Goal: Navigation & Orientation: Find specific page/section

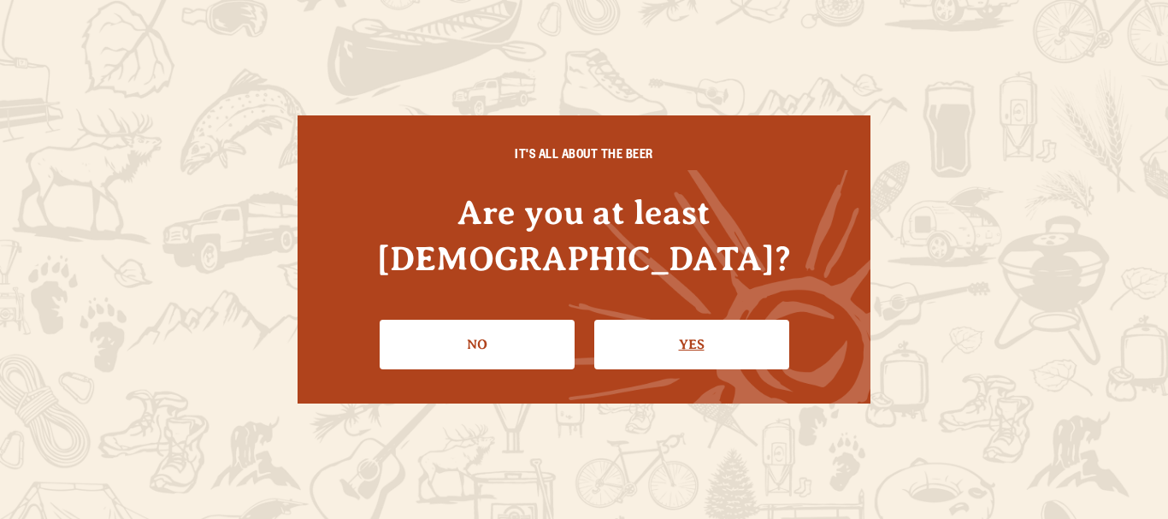
click at [642, 320] on link "Yes" at bounding box center [691, 345] width 195 height 50
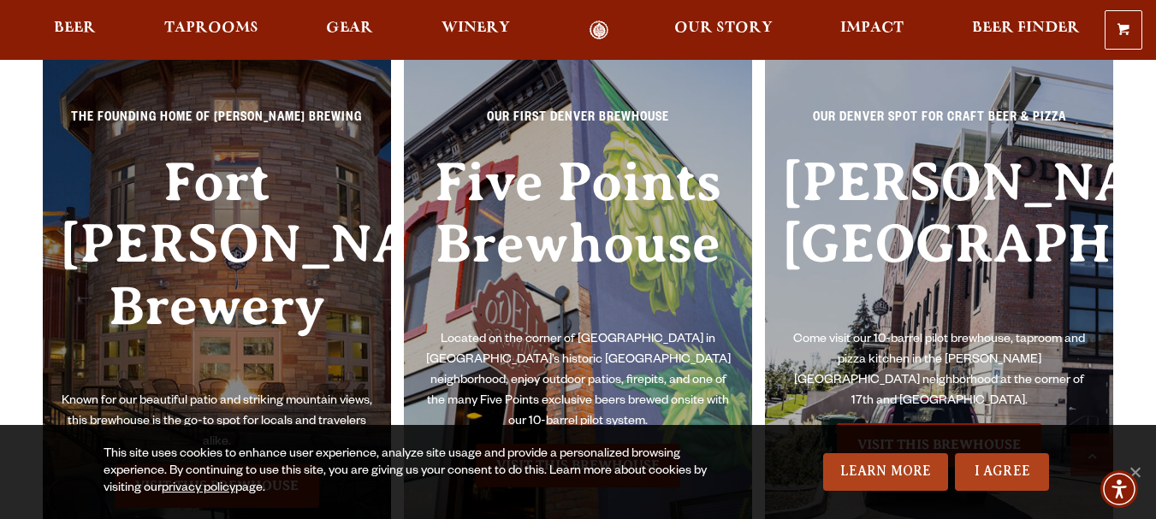
scroll to position [3764, 0]
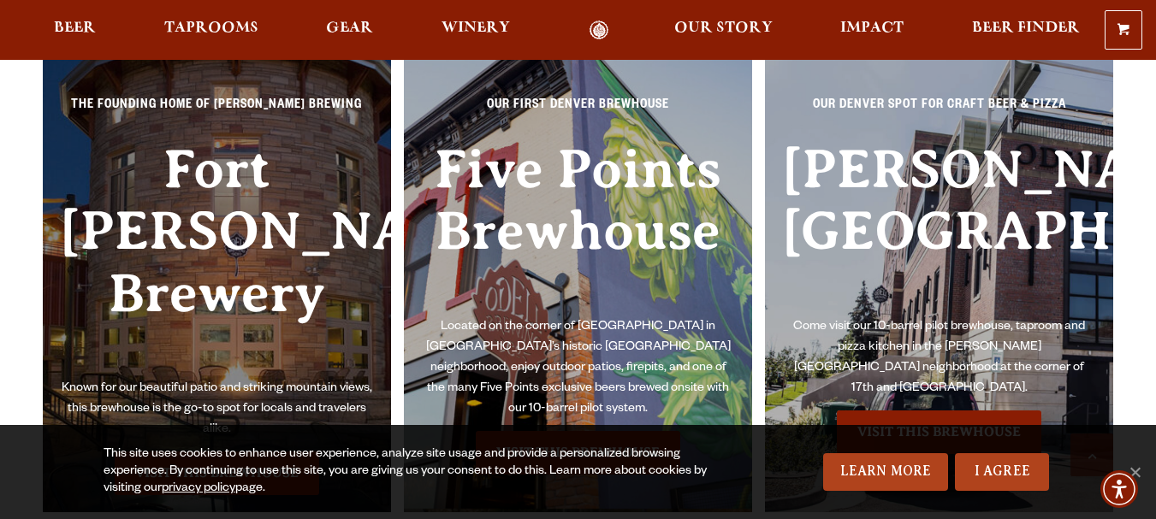
click at [211, 175] on h3 "Fort [PERSON_NAME] Brewery" at bounding box center [217, 259] width 314 height 240
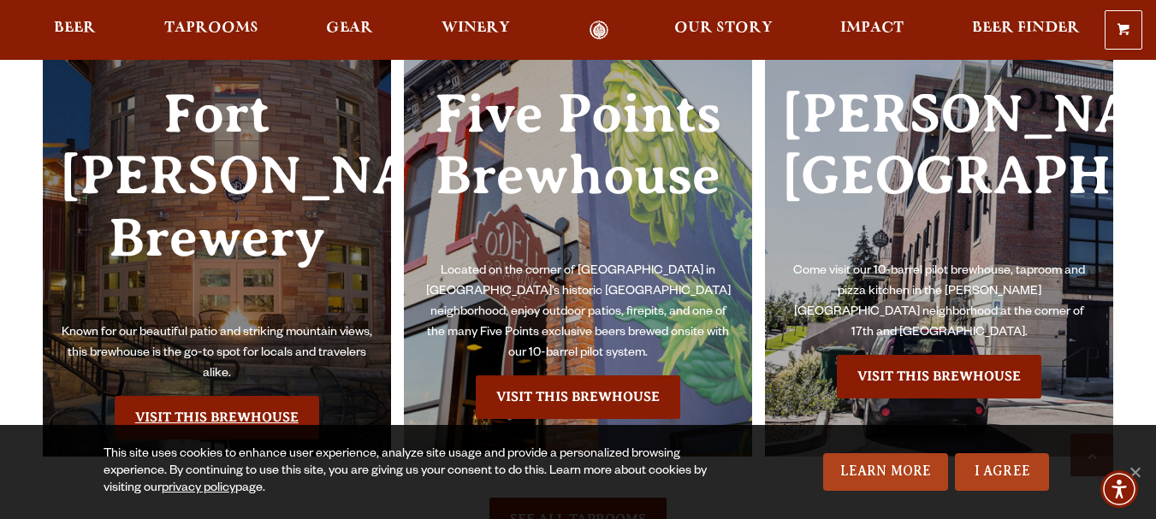
scroll to position [3849, 0]
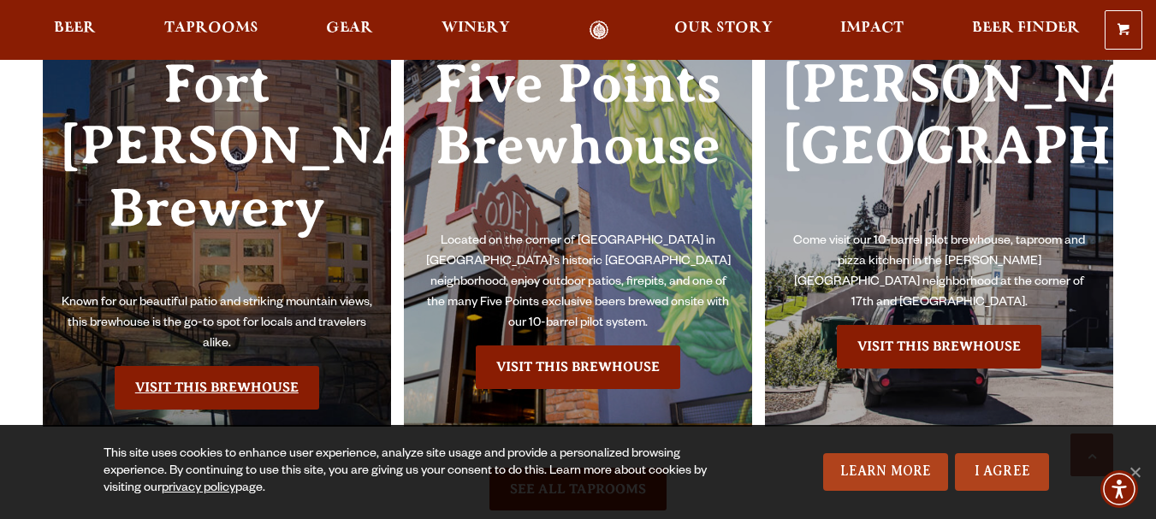
click at [232, 366] on link "Visit this Brewhouse" at bounding box center [217, 387] width 204 height 43
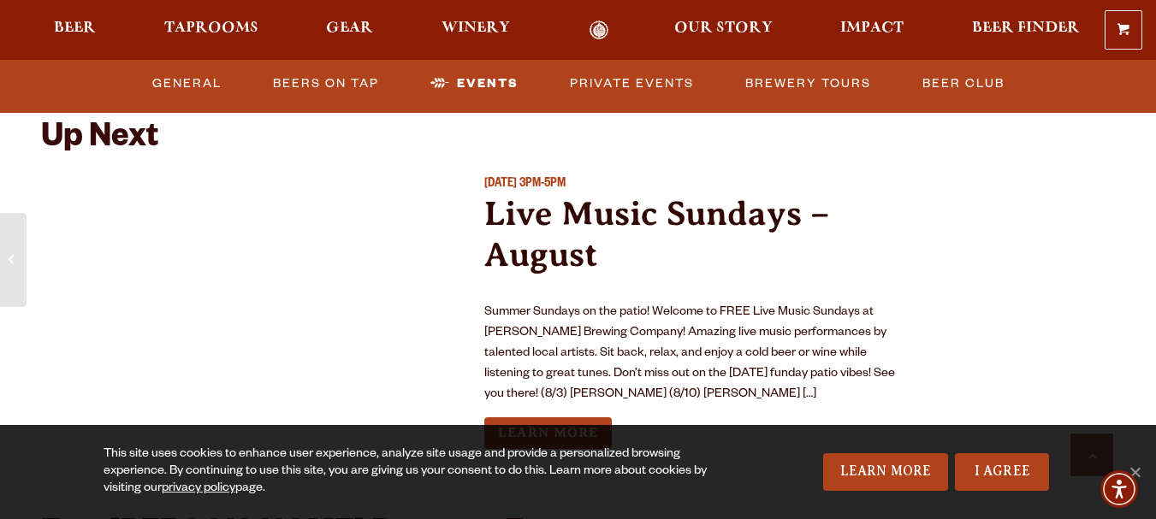
scroll to position [3842, 0]
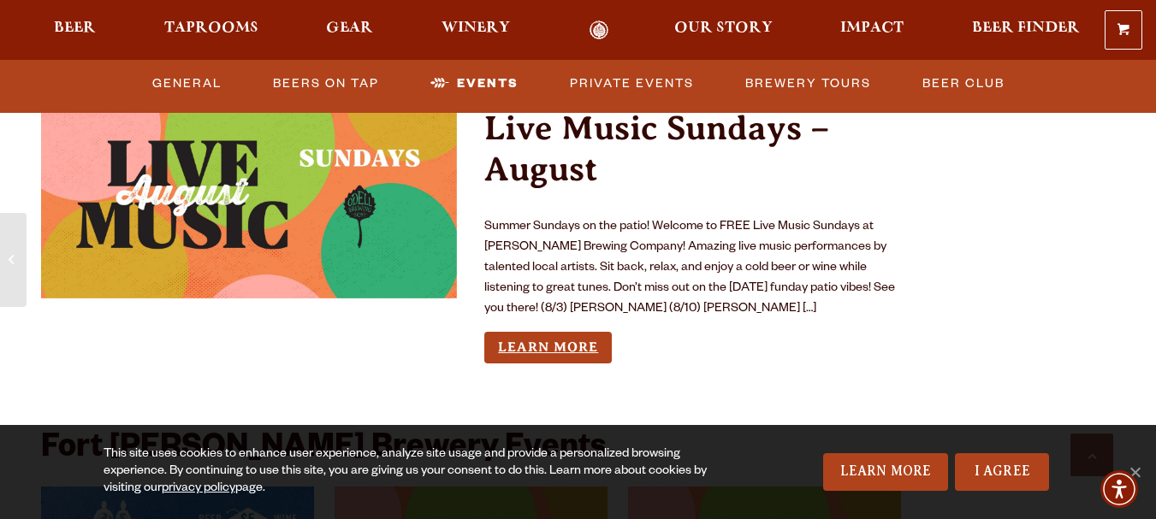
click at [529, 332] on link "Learn More" at bounding box center [547, 348] width 127 height 32
